Goal: Find contact information: Find contact information

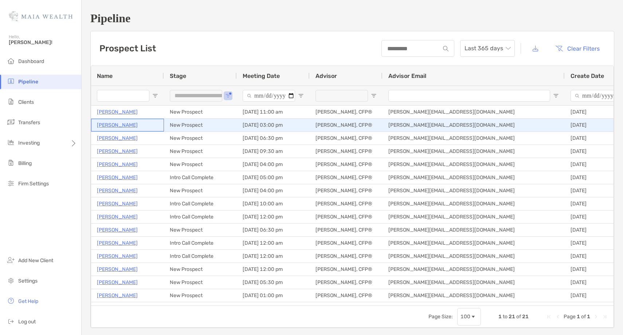
click at [113, 127] on p "[PERSON_NAME]" at bounding box center [117, 125] width 41 height 9
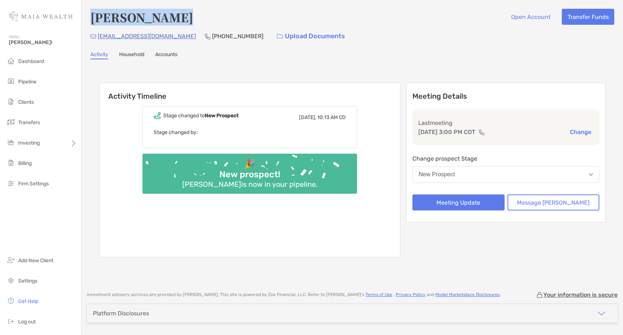
drag, startPoint x: 182, startPoint y: 18, endPoint x: 93, endPoint y: 16, distance: 89.7
click at [93, 16] on div "[PERSON_NAME] Open Account Transfer Funds" at bounding box center [352, 17] width 524 height 17
copy h4 "[PERSON_NAME]"
click at [212, 35] on p "[PHONE_NUMBER]" at bounding box center [237, 36] width 51 height 9
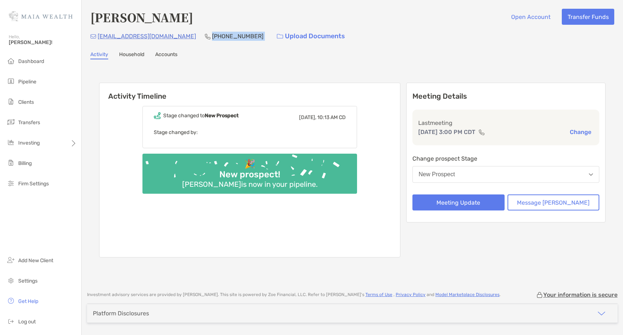
click at [212, 35] on p "[PHONE_NUMBER]" at bounding box center [237, 36] width 51 height 9
copy p "[PHONE_NUMBER]"
drag, startPoint x: 167, startPoint y: 38, endPoint x: 98, endPoint y: 40, distance: 69.3
click at [98, 39] on div "nbailey8781@yahoo.com (918) 521-6939 Upload Documents" at bounding box center [352, 36] width 524 height 16
copy p "[EMAIL_ADDRESS][DOMAIN_NAME]"
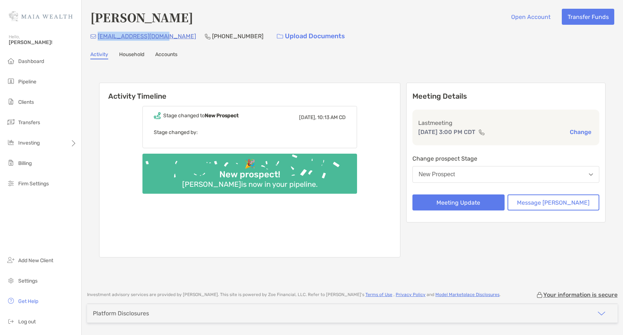
copy p "[EMAIL_ADDRESS][DOMAIN_NAME]"
